Goal: Task Accomplishment & Management: Manage account settings

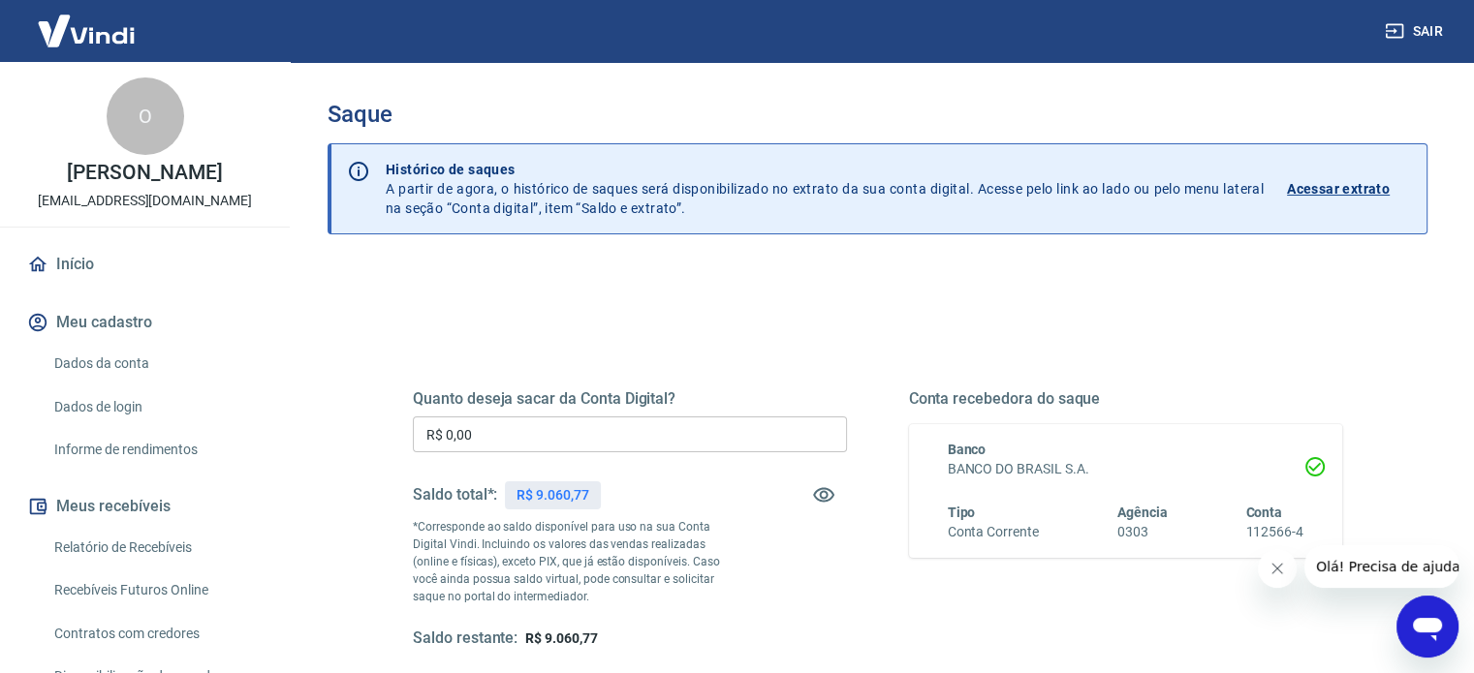
drag, startPoint x: 579, startPoint y: 432, endPoint x: 192, endPoint y: 366, distance: 393.1
click at [283, 395] on div "Sair O Odirlei Lopes yapay@nathallymaquinas.com.br Início Meu cadastro Dados da…" at bounding box center [737, 336] width 1474 height 673
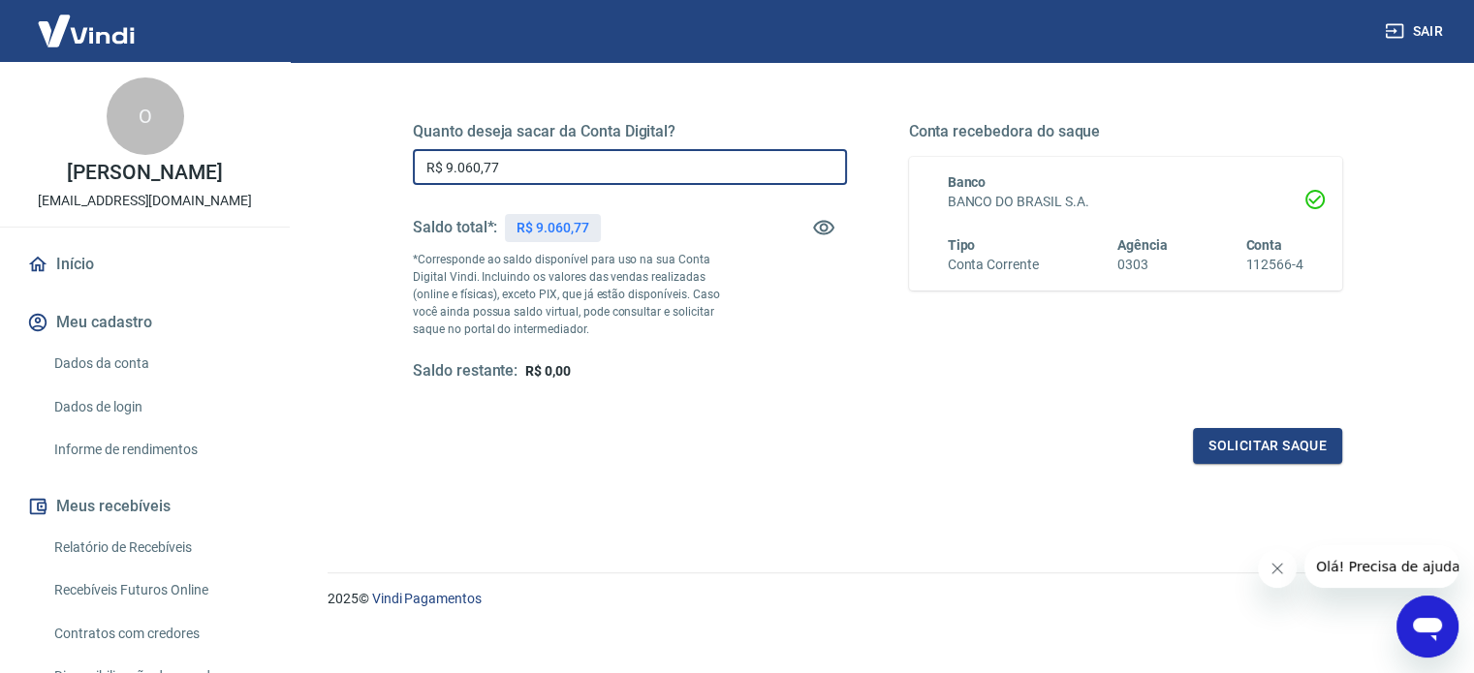
scroll to position [283, 0]
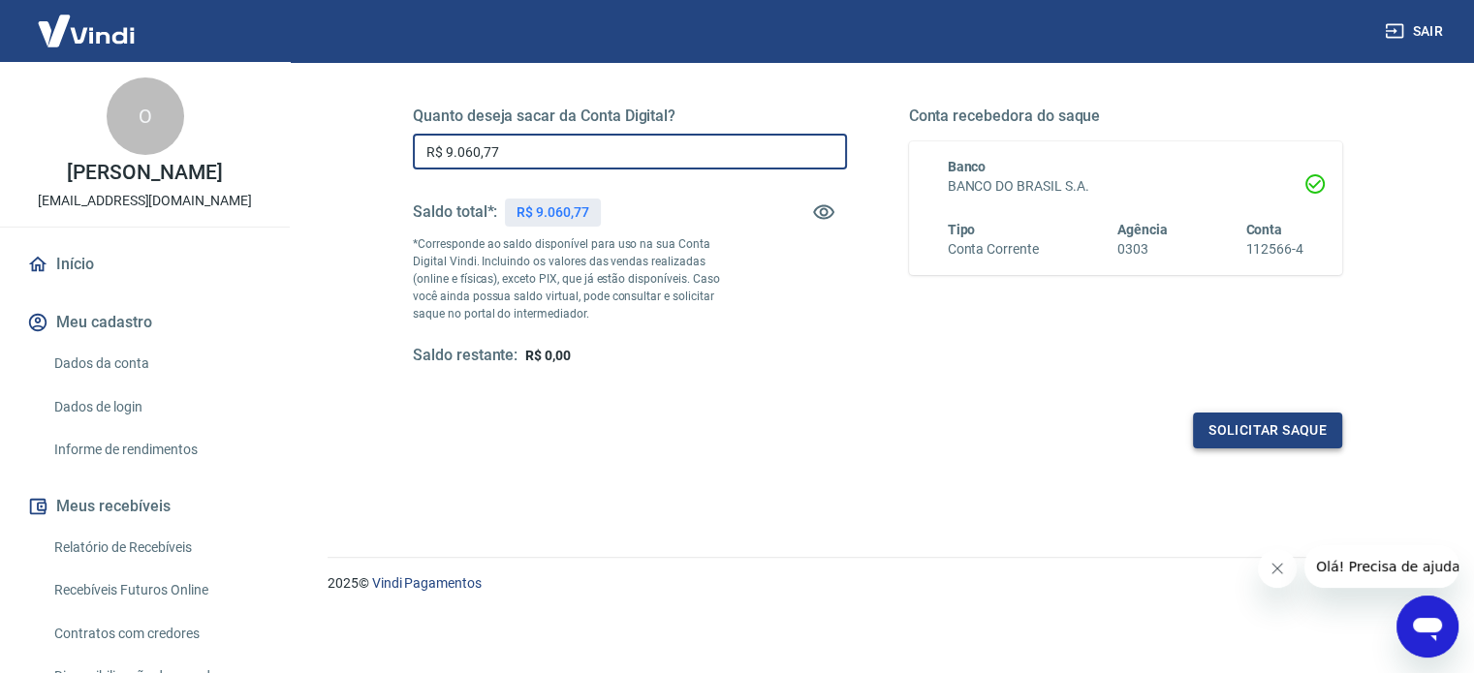
type input "R$ 9.060,77"
click at [1250, 429] on button "Solicitar saque" at bounding box center [1267, 431] width 149 height 36
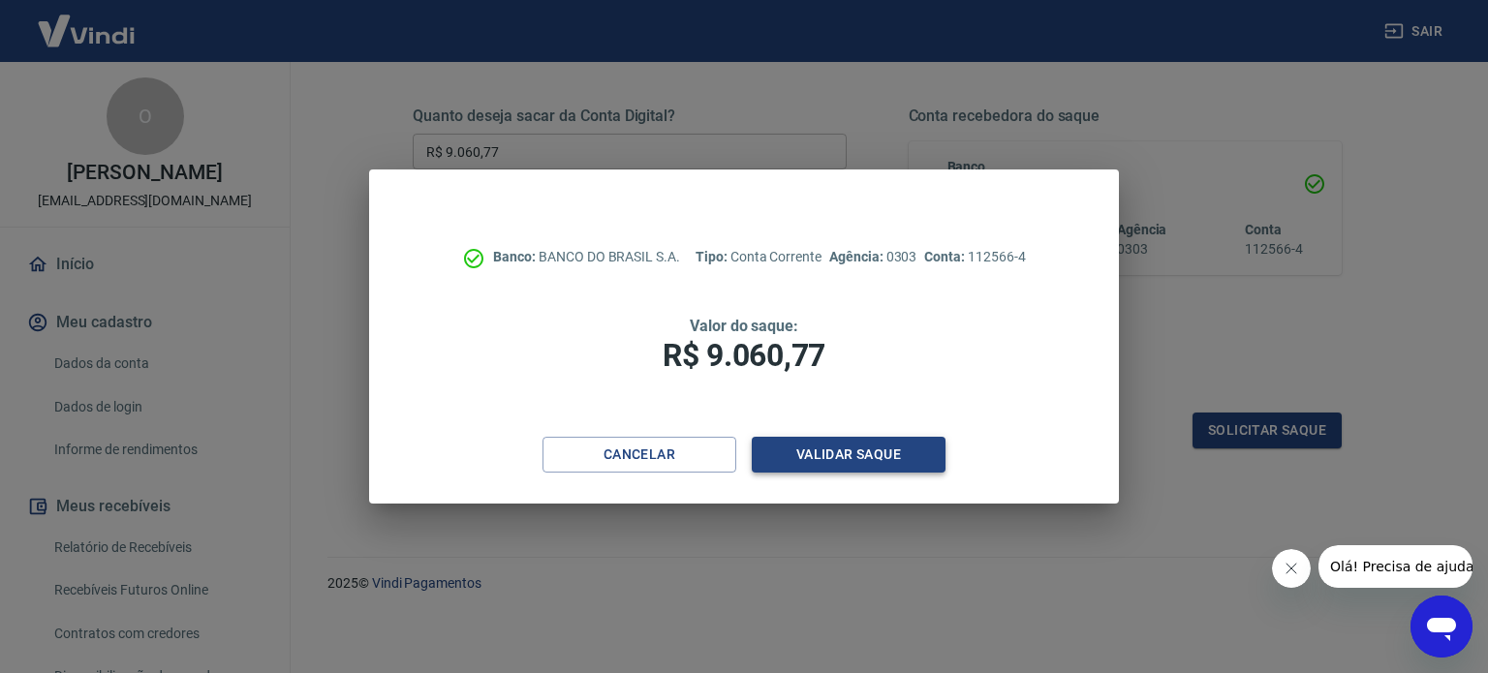
click at [879, 448] on button "Validar saque" at bounding box center [849, 455] width 194 height 36
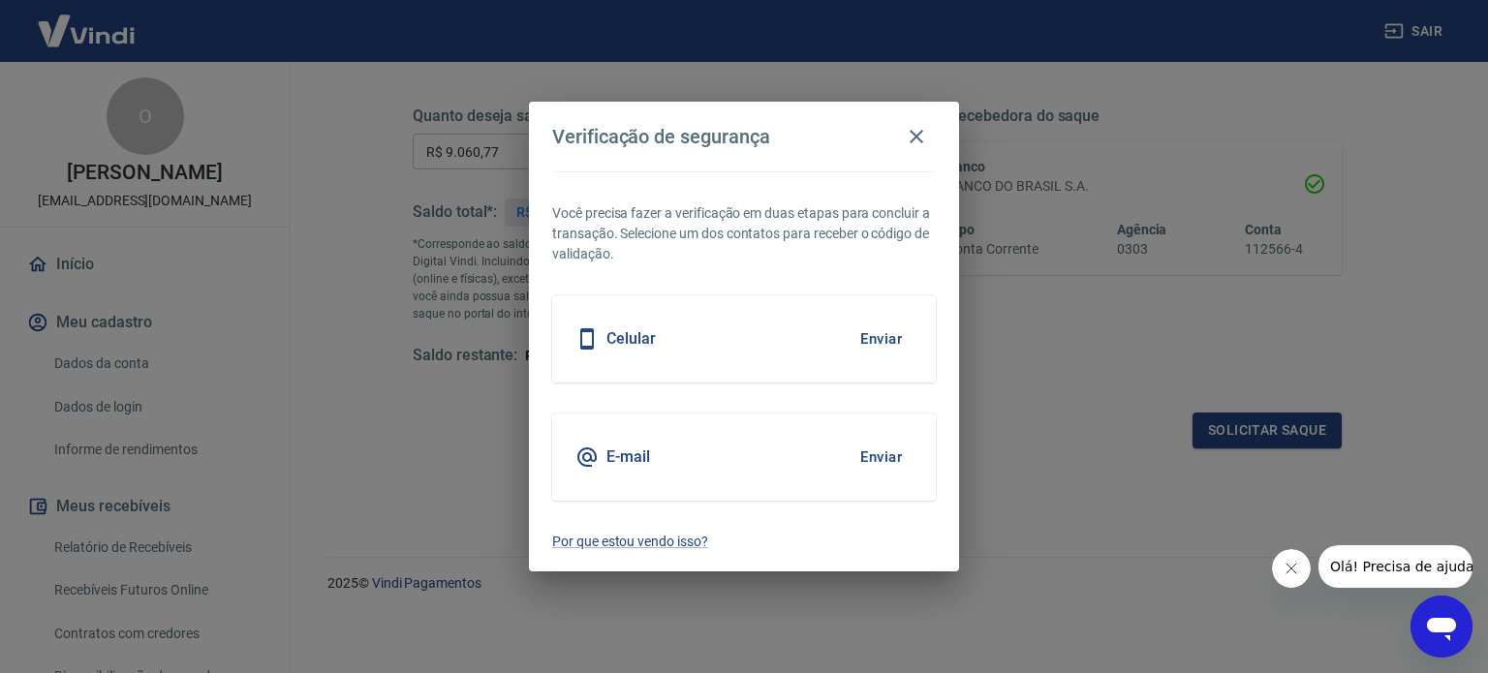
click at [880, 343] on button "Enviar" at bounding box center [881, 339] width 63 height 41
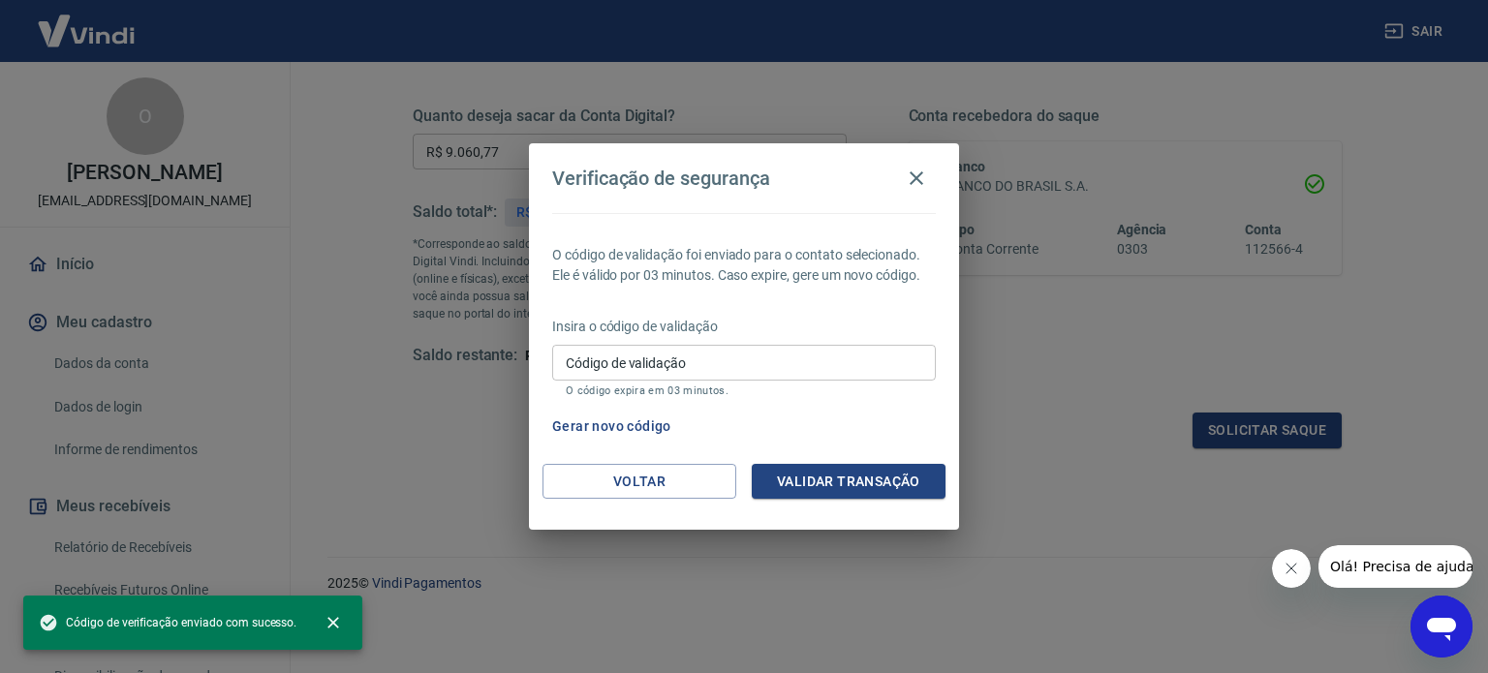
click at [762, 359] on input "Código de validação" at bounding box center [744, 363] width 384 height 36
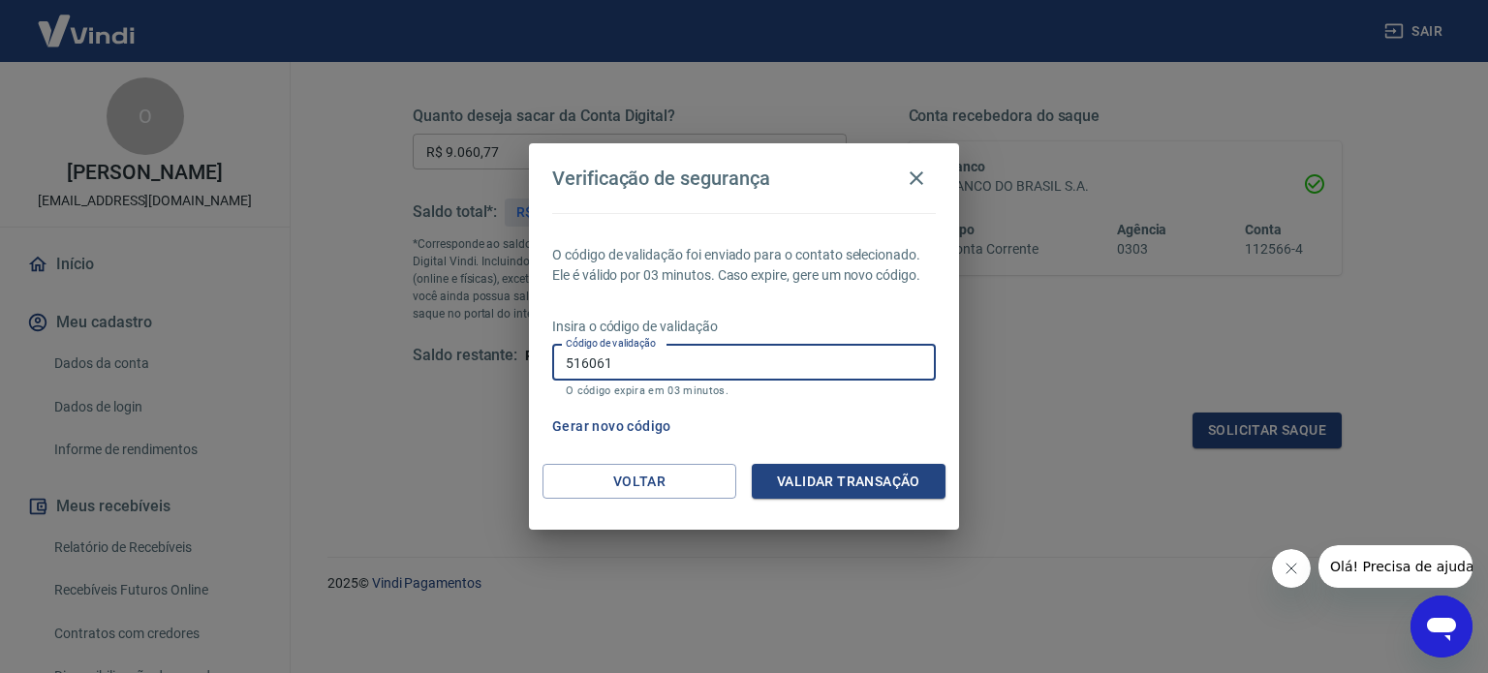
type input "516061"
click at [851, 481] on button "Validar transação" at bounding box center [849, 482] width 194 height 36
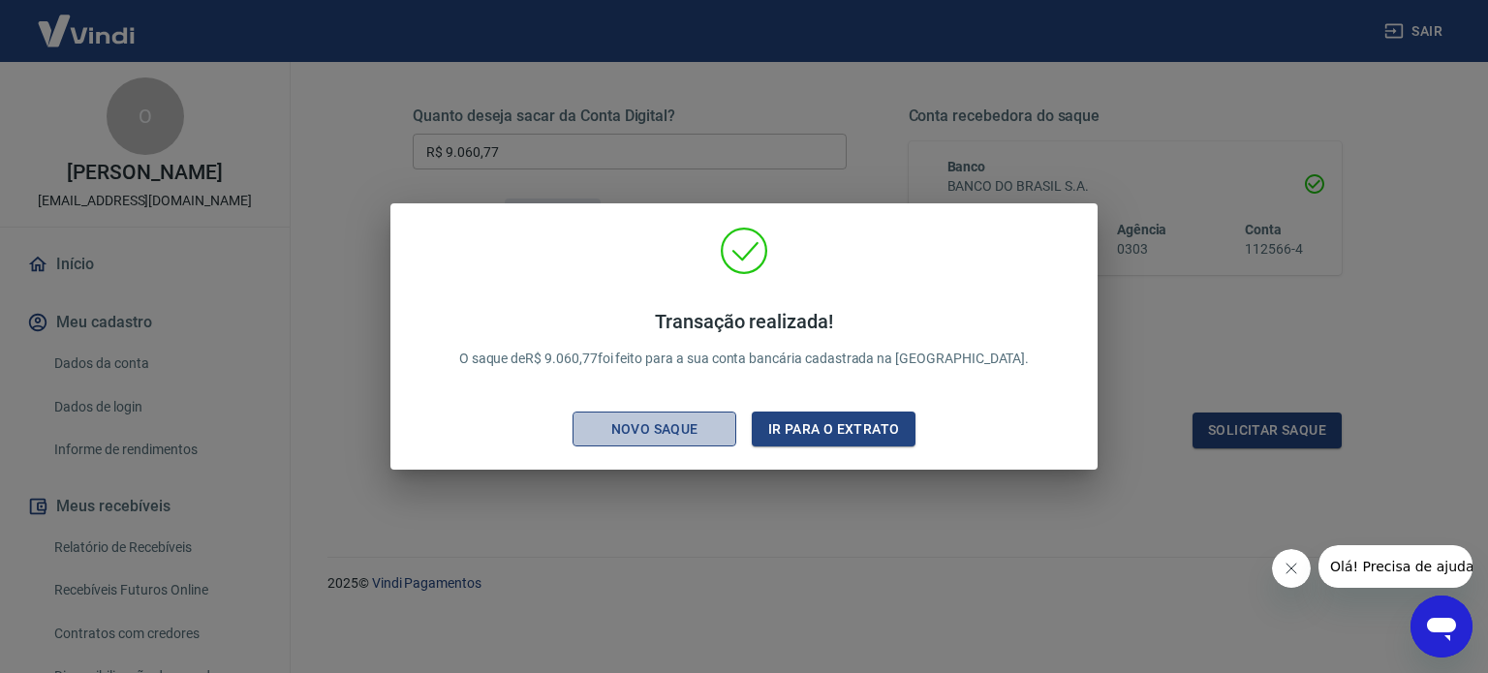
click at [722, 430] on button "Novo saque" at bounding box center [655, 430] width 164 height 36
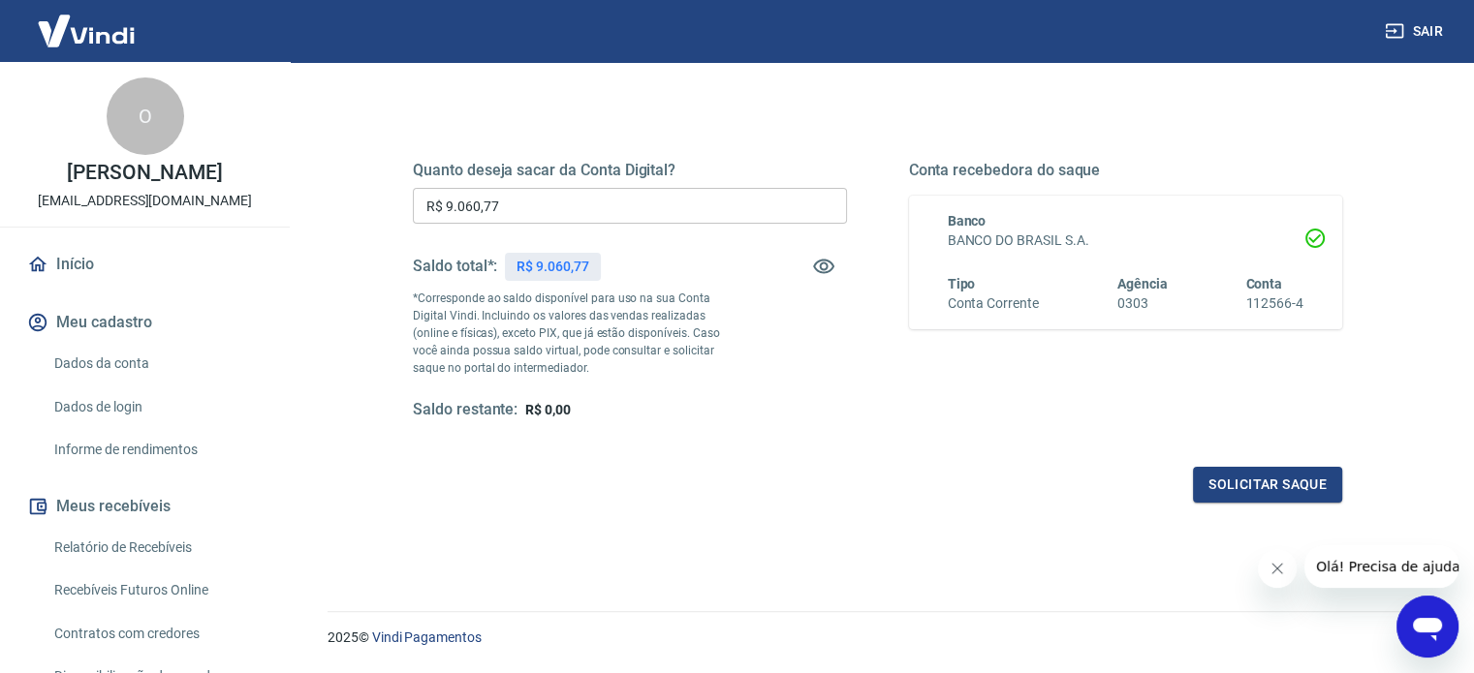
scroll to position [0, 0]
